Goal: Task Accomplishment & Management: Manage account settings

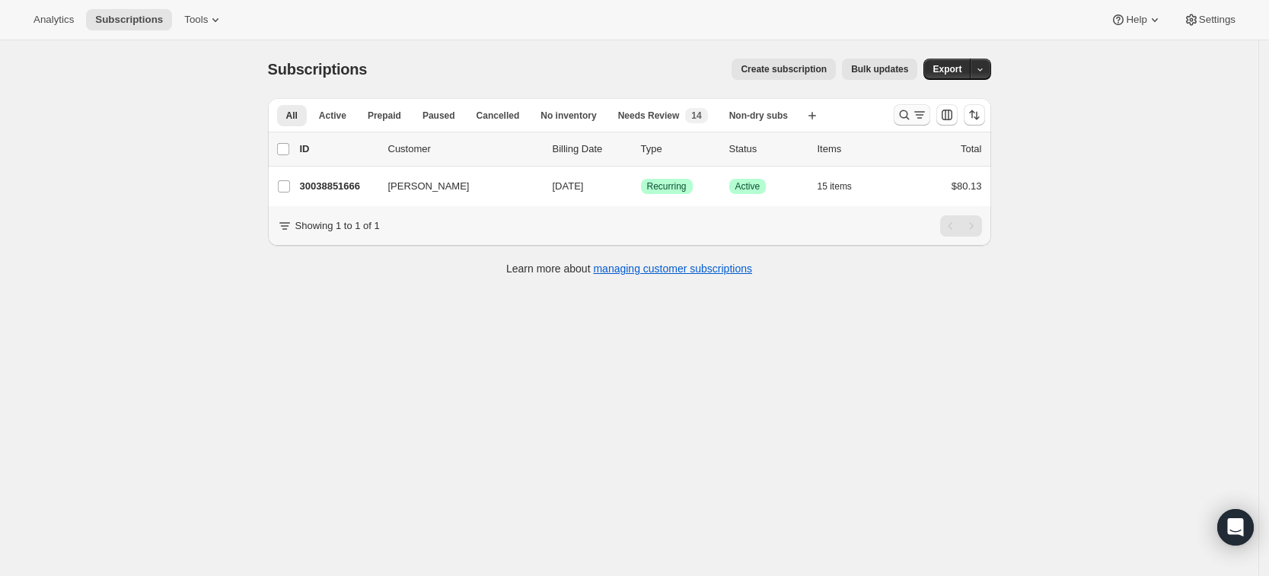
click at [912, 117] on icon "Search and filter results" at bounding box center [904, 114] width 15 height 15
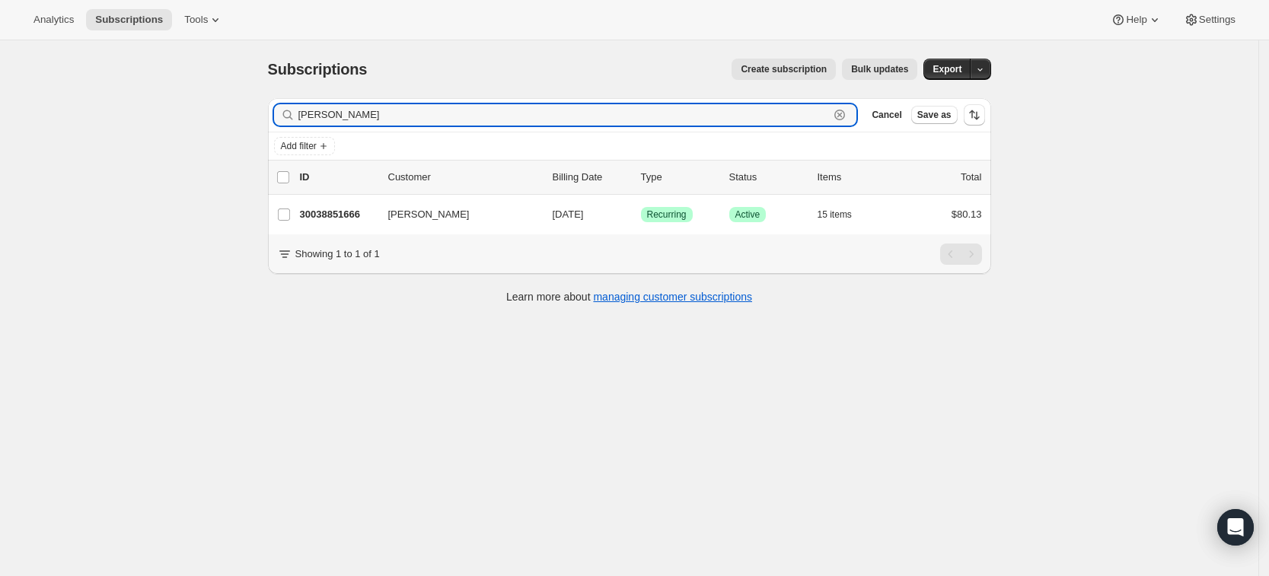
click at [843, 113] on icon "button" at bounding box center [839, 115] width 5 height 5
paste input "[PERSON_NAME][EMAIL_ADDRESS][PERSON_NAME][DOMAIN_NAME]"
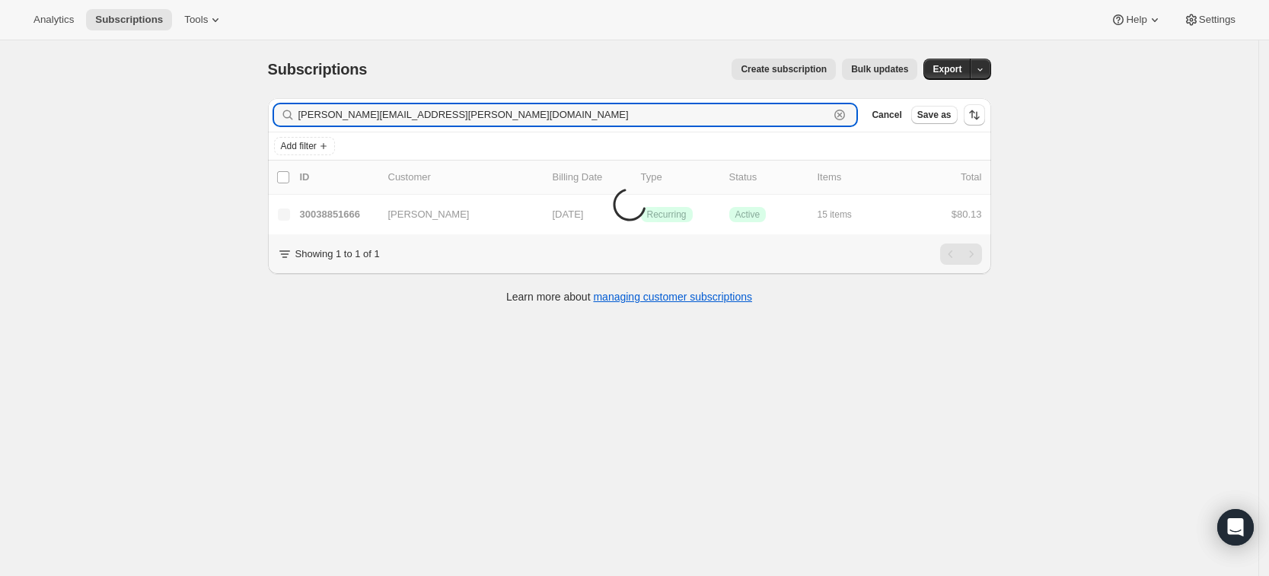
type input "[PERSON_NAME][EMAIL_ADDRESS][PERSON_NAME][DOMAIN_NAME]"
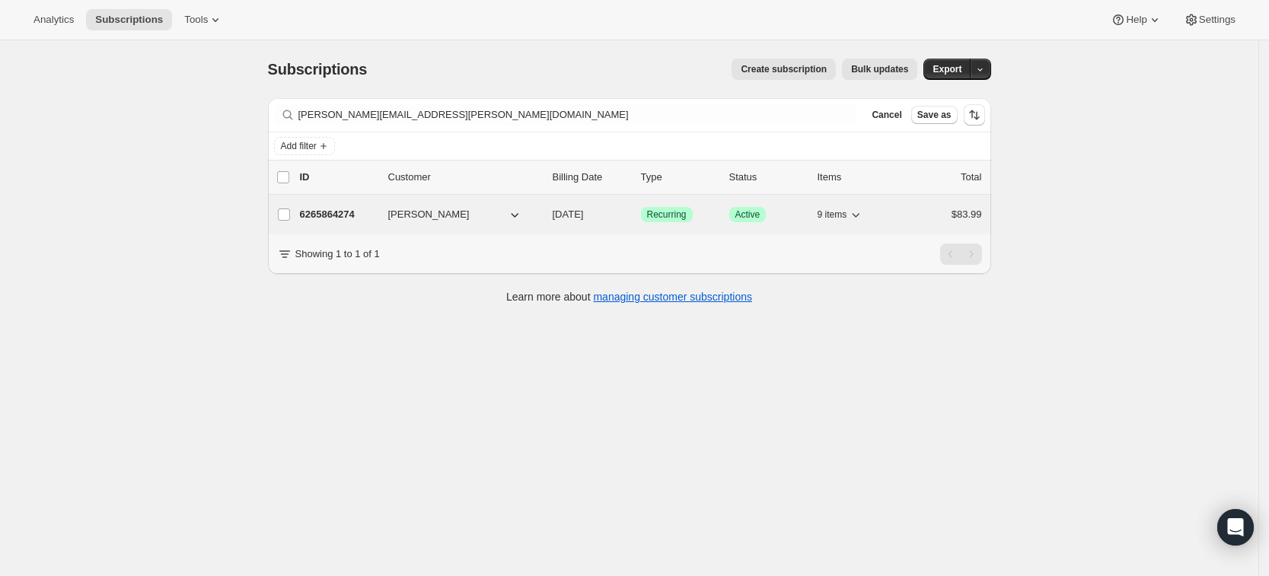
click at [338, 206] on div "6265864274 [PERSON_NAME] [DATE] Success Recurring Success Active 9 items $83.99" at bounding box center [641, 214] width 682 height 21
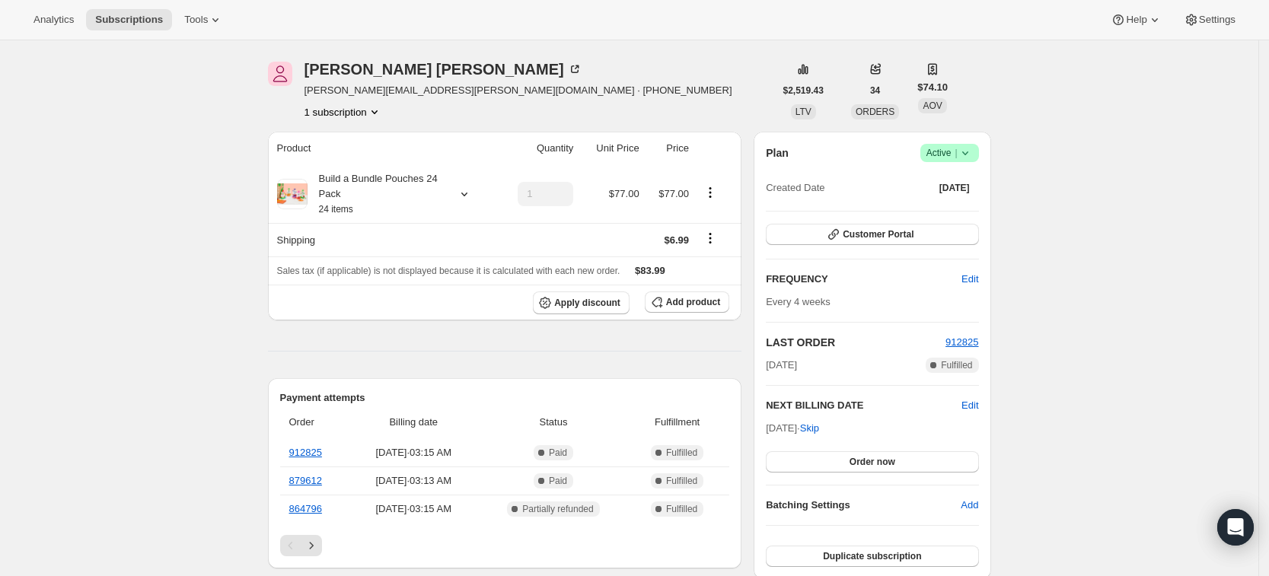
scroll to position [29, 0]
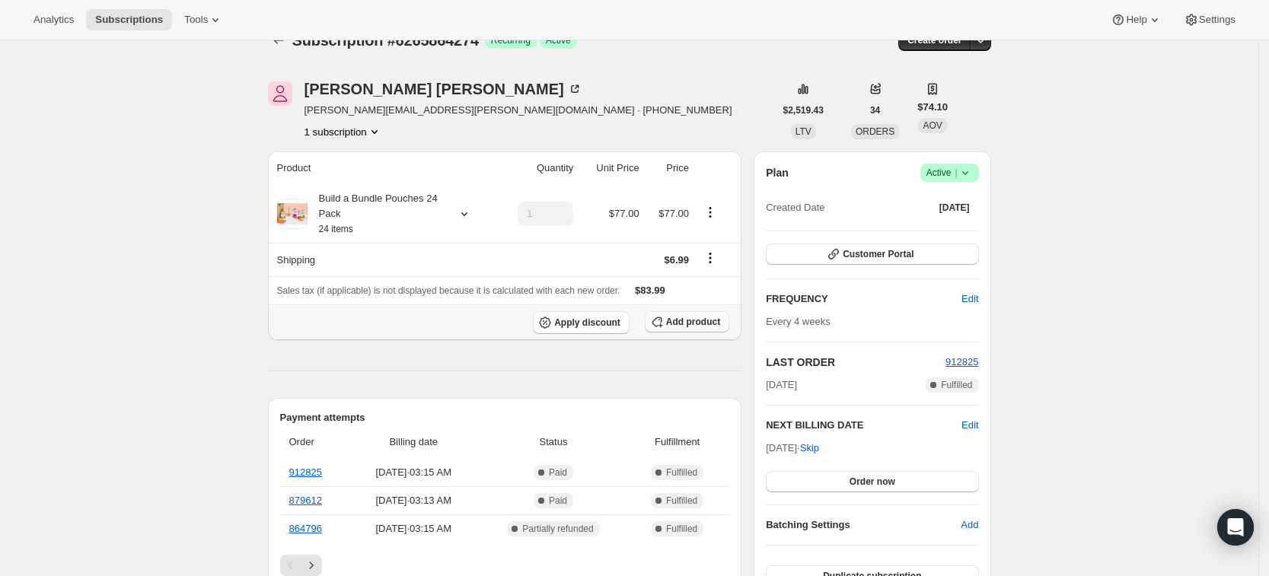
click at [694, 327] on span "Add product" at bounding box center [693, 322] width 54 height 12
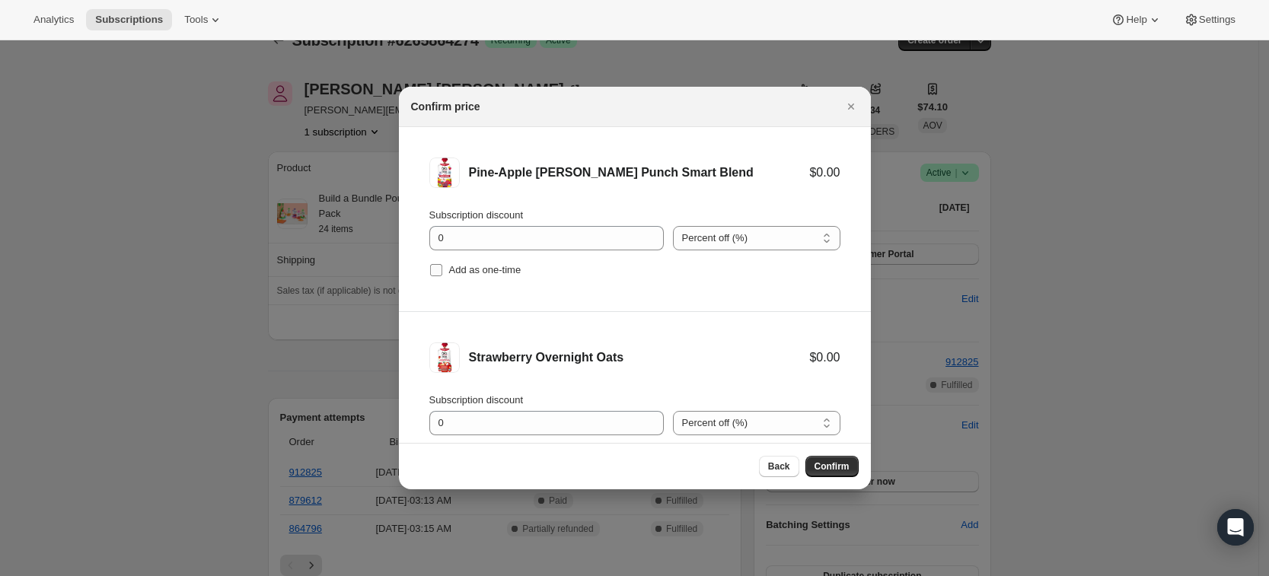
click at [501, 269] on span "Add as one-time" at bounding box center [485, 269] width 72 height 11
click at [442, 269] on input "Add as one-time" at bounding box center [436, 270] width 12 height 12
checkbox input "true"
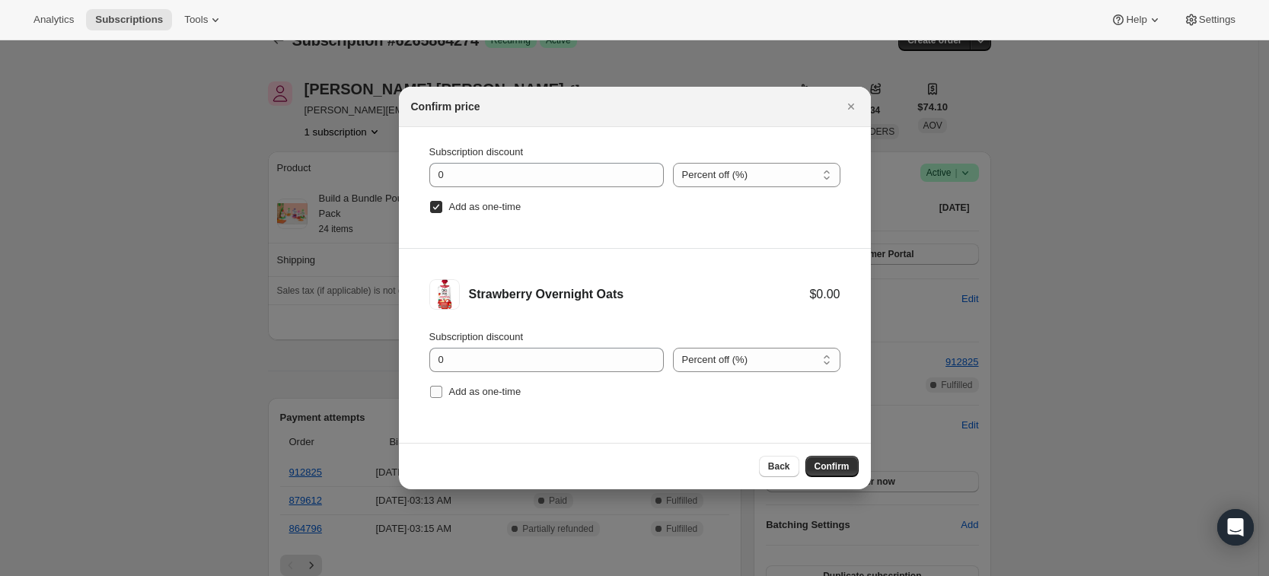
click at [496, 398] on span "Add as one-time" at bounding box center [485, 391] width 72 height 15
click at [442, 398] on input "Add as one-time" at bounding box center [436, 392] width 12 height 12
checkbox input "true"
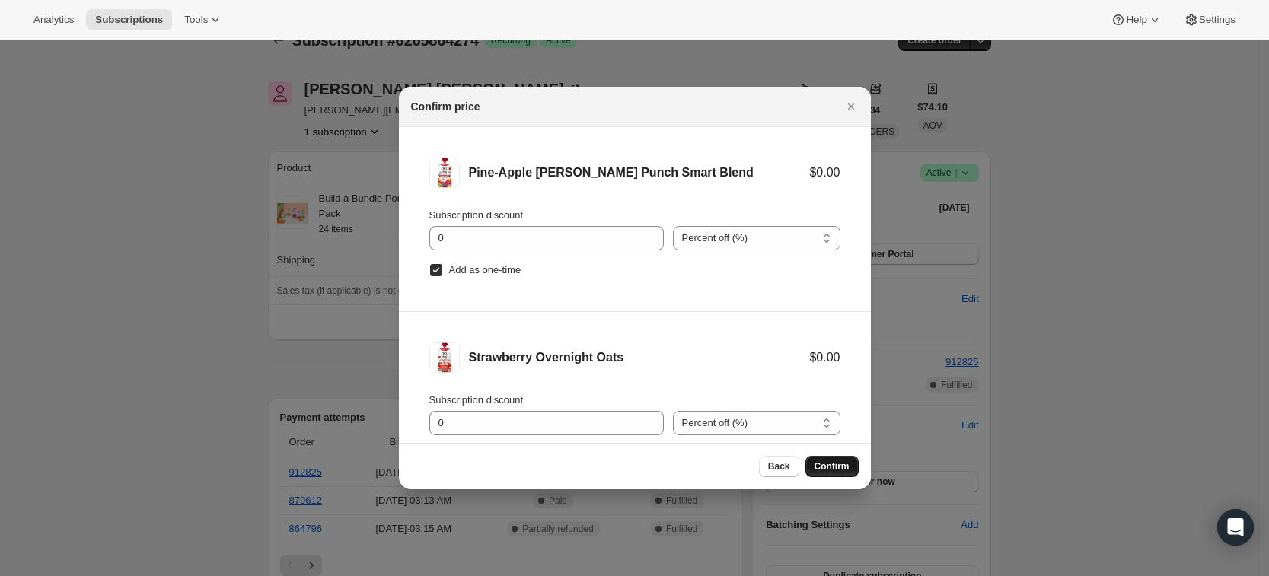
click at [836, 474] on button "Confirm" at bounding box center [831, 466] width 53 height 21
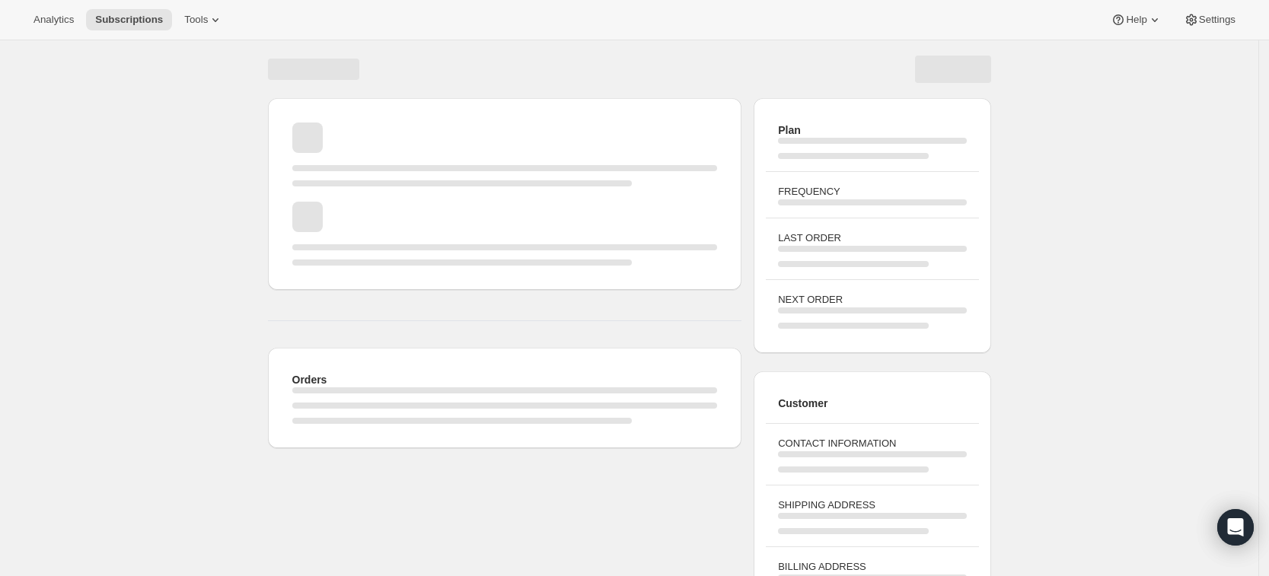
scroll to position [29, 0]
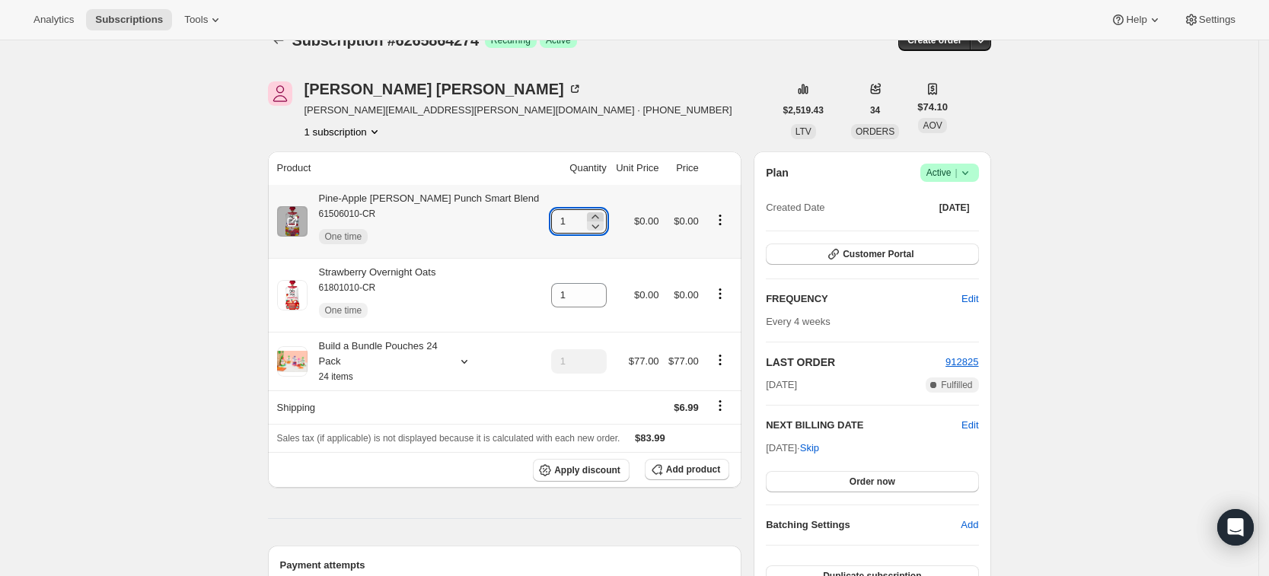
click at [592, 217] on icon at bounding box center [595, 217] width 7 height 4
type input "3"
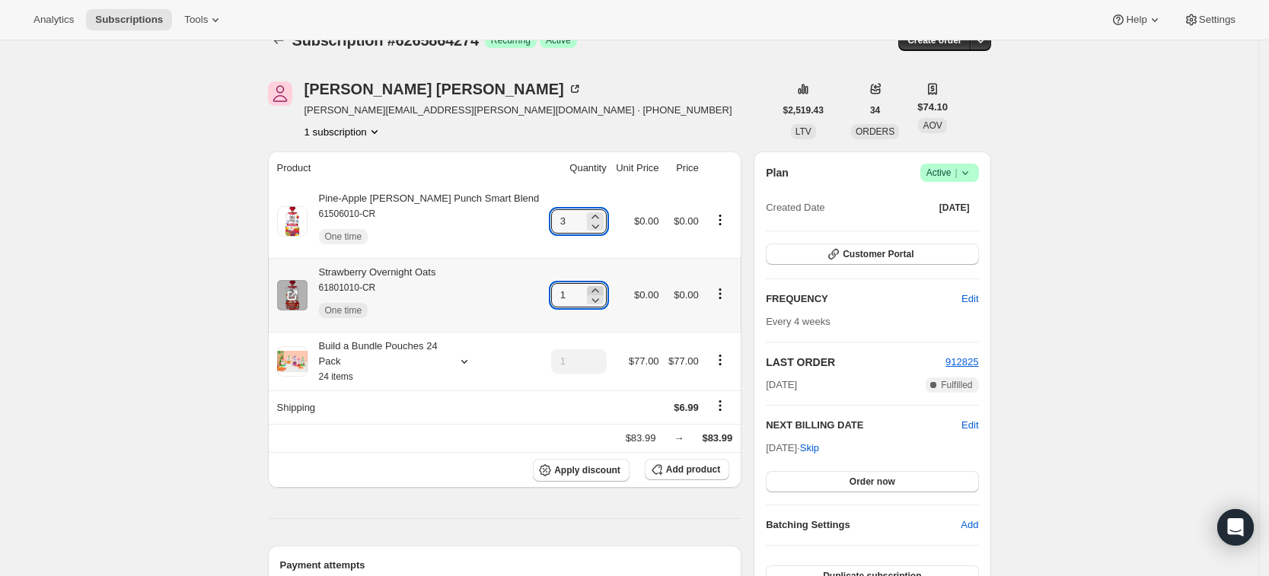
click at [588, 287] on icon at bounding box center [595, 290] width 15 height 15
type input "3"
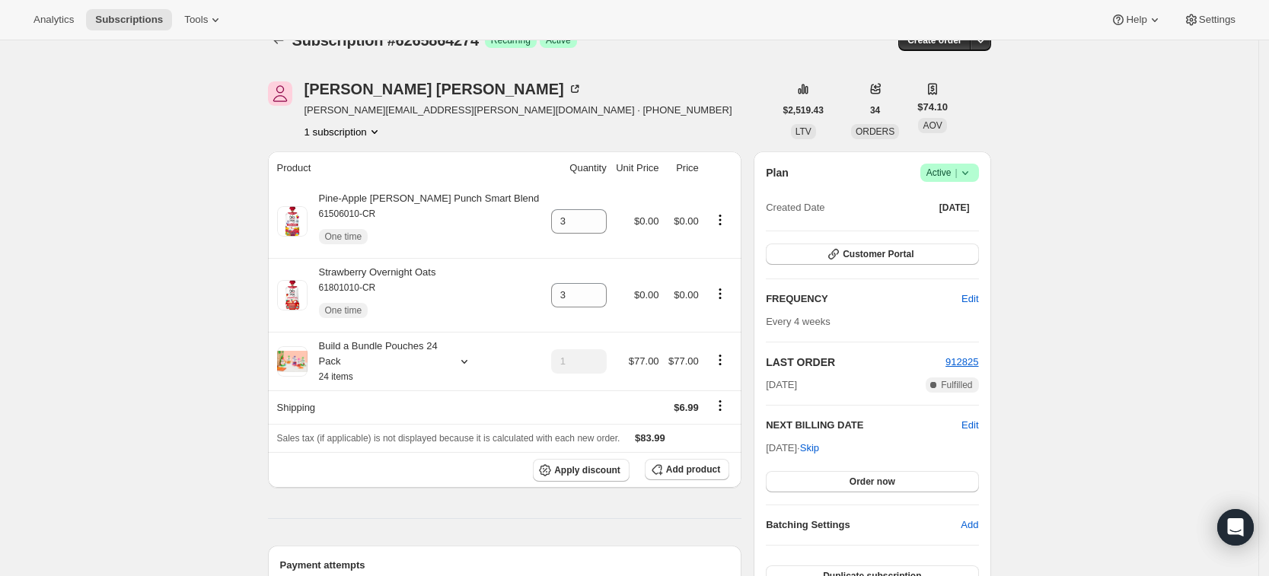
scroll to position [0, 0]
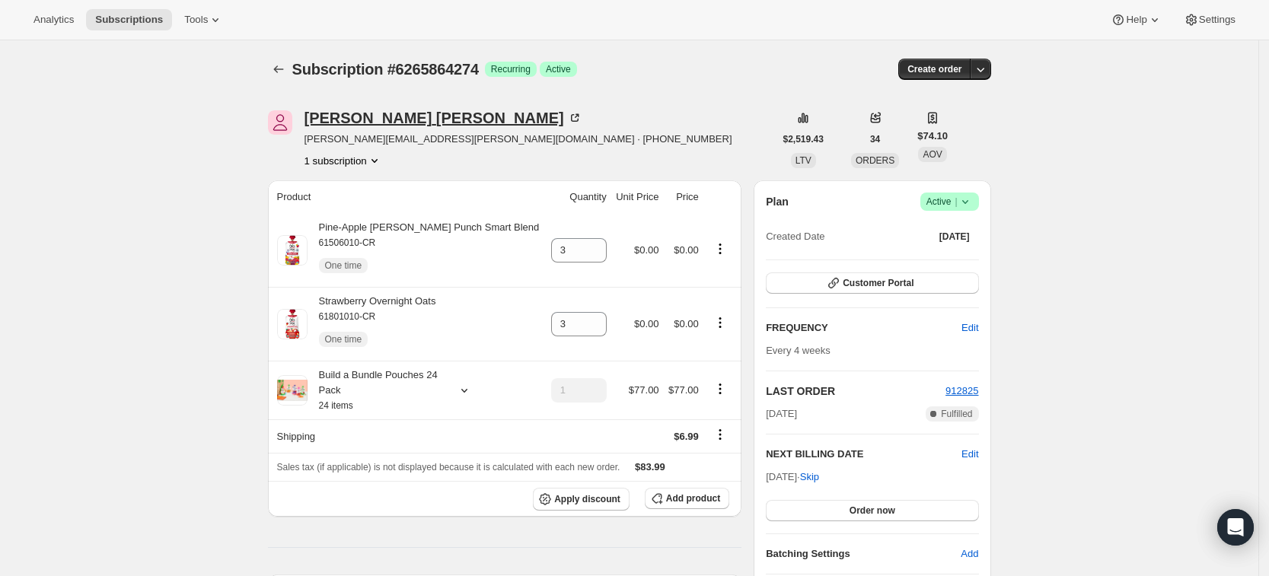
click at [376, 118] on div "[PERSON_NAME]" at bounding box center [444, 117] width 278 height 15
click at [588, 244] on icon at bounding box center [595, 245] width 15 height 15
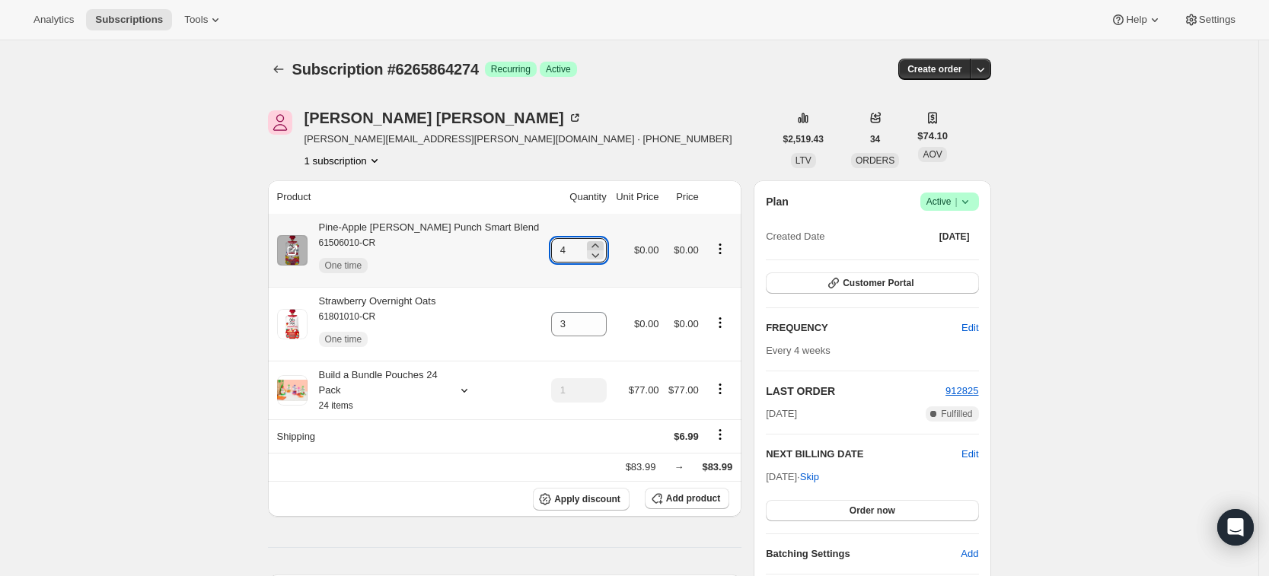
click at [588, 244] on icon at bounding box center [595, 245] width 15 height 15
type input "6"
